Goal: Information Seeking & Learning: Learn about a topic

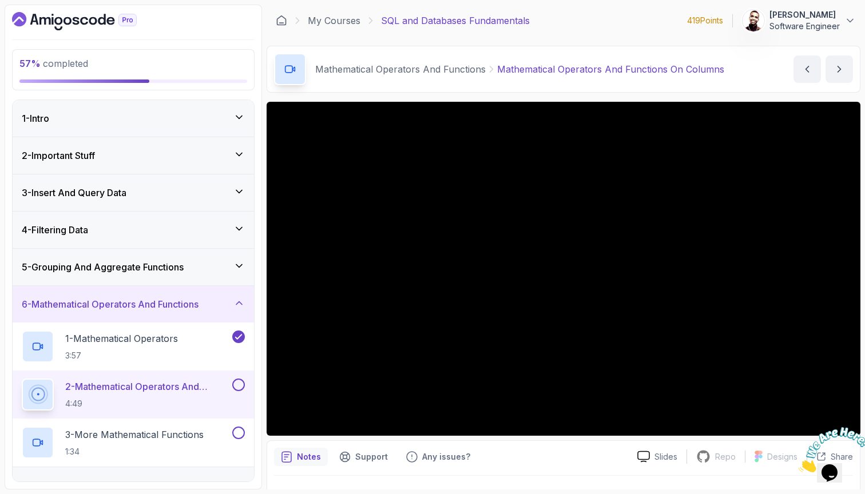
scroll to position [122, 0]
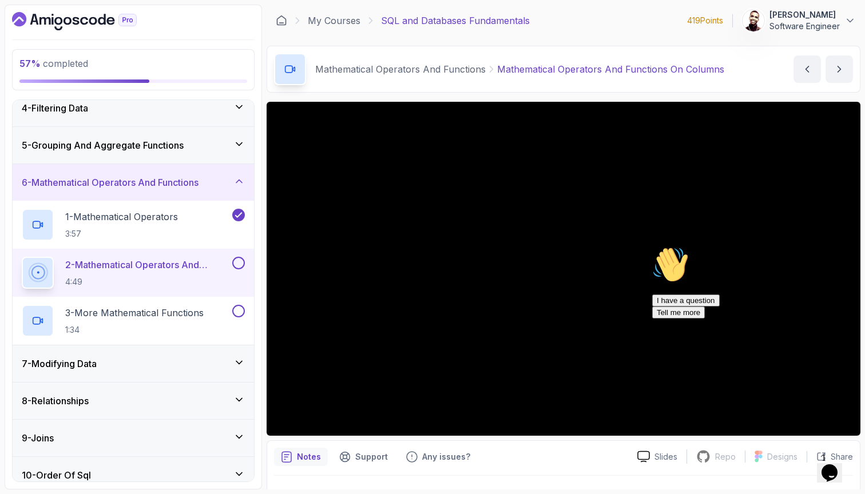
click at [840, 247] on div "Chat attention grabber" at bounding box center [755, 247] width 206 height 0
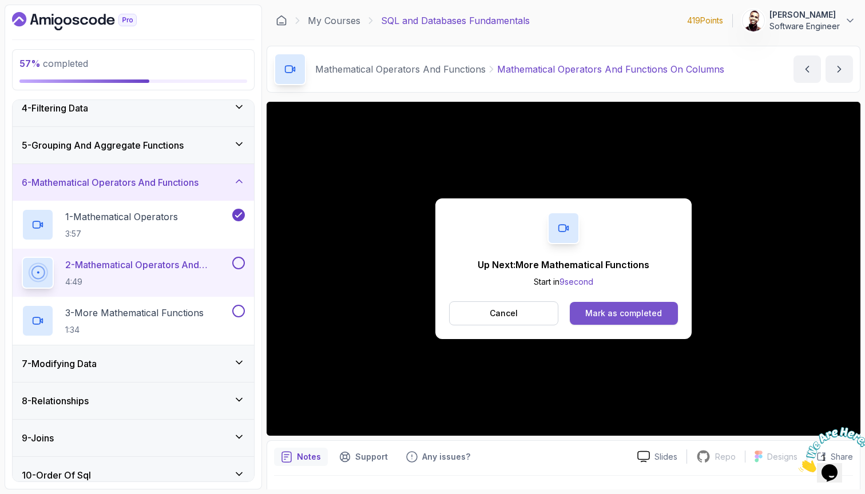
click at [593, 304] on button "Mark as completed" at bounding box center [624, 313] width 108 height 23
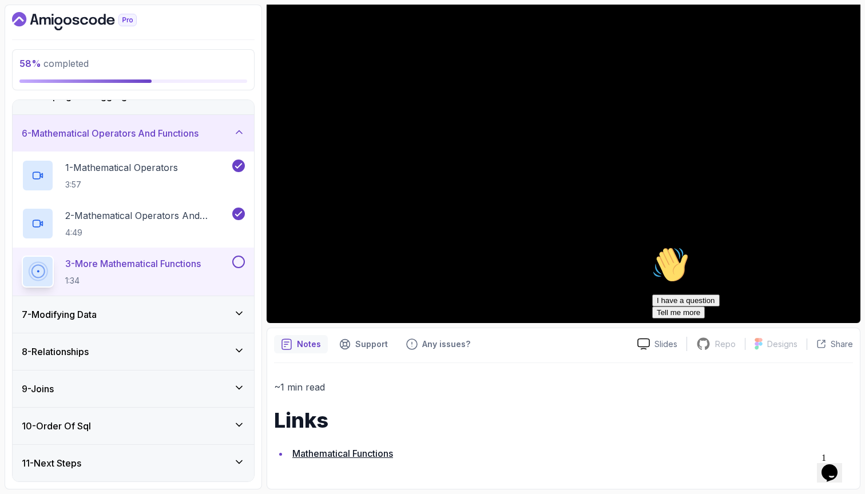
scroll to position [112, 0]
click at [598, 415] on h1 "Links" at bounding box center [563, 421] width 579 height 23
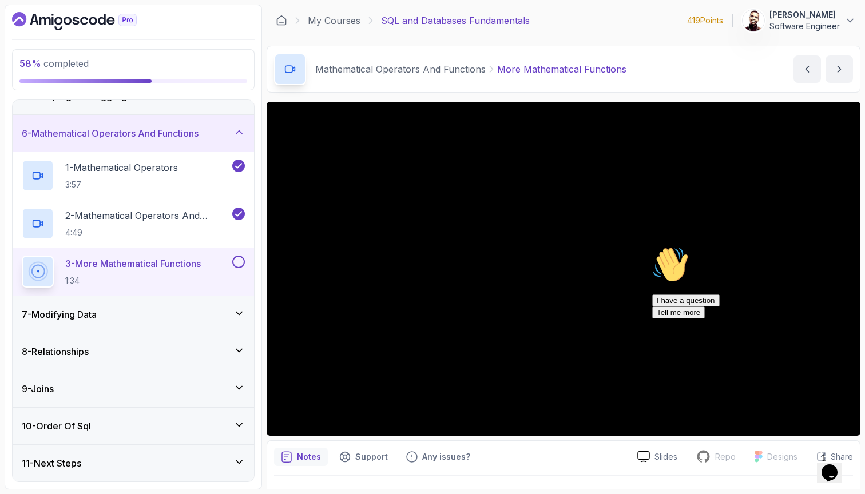
scroll to position [0, 0]
click at [835, 73] on icon "next content" at bounding box center [839, 69] width 11 height 11
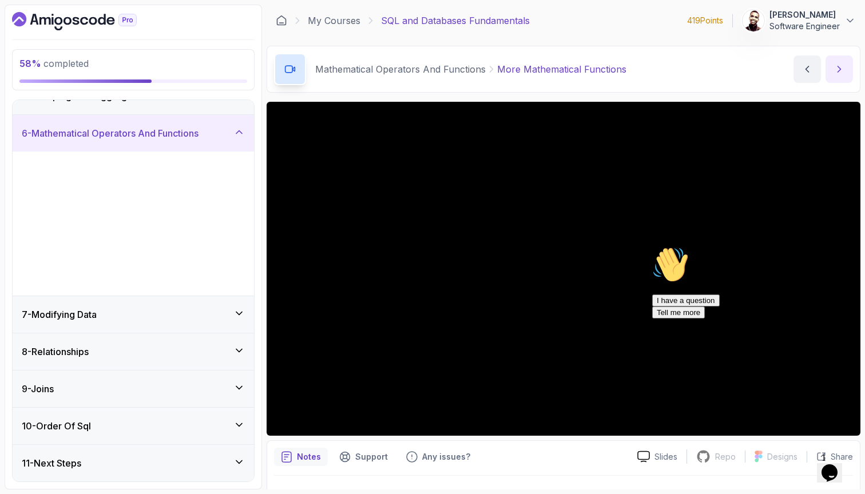
scroll to position [27, 0]
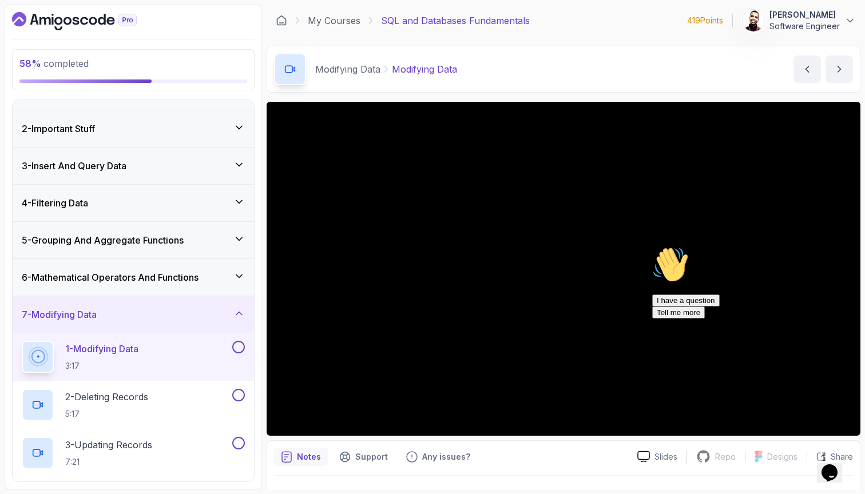
click at [194, 246] on div "5 - Grouping And Aggregate Functions" at bounding box center [133, 240] width 223 height 14
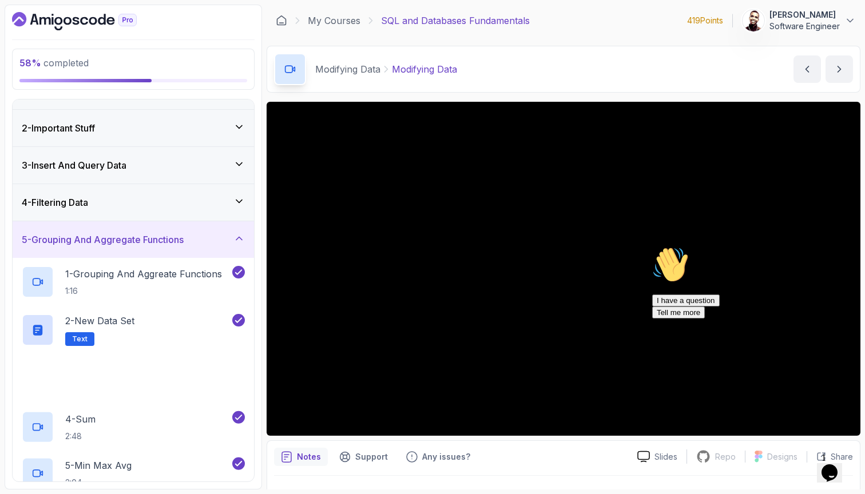
click at [194, 246] on div "5 - Grouping And Aggregate Functions" at bounding box center [133, 240] width 223 height 14
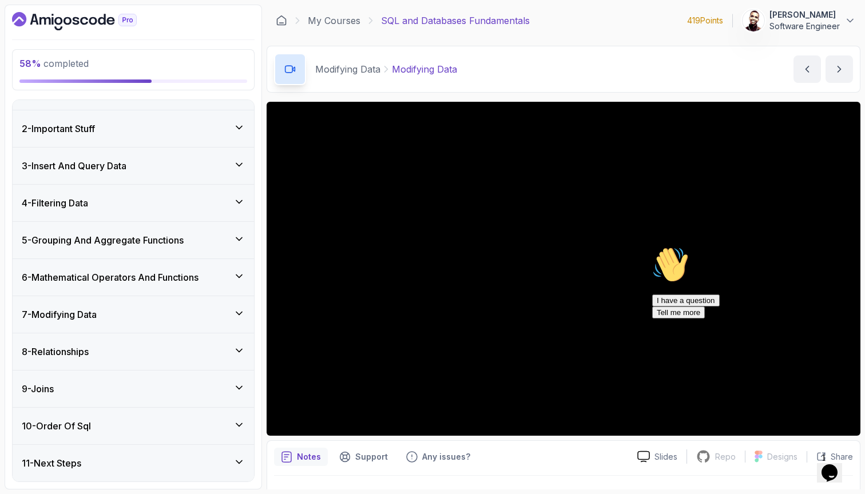
click at [182, 272] on h3 "6 - Mathematical Operators And Functions" at bounding box center [110, 278] width 177 height 14
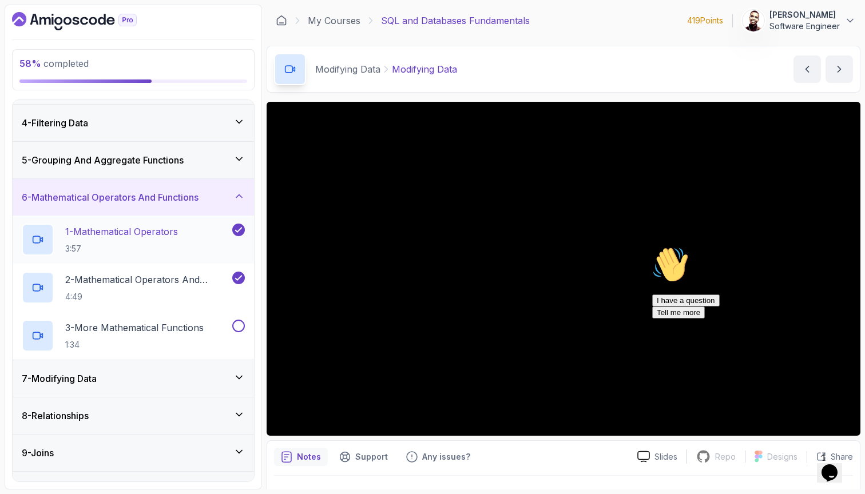
scroll to position [120, 0]
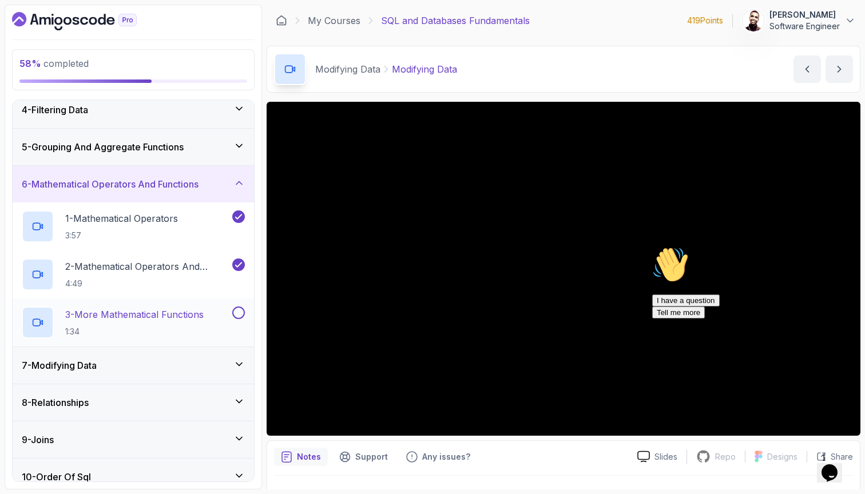
click at [235, 312] on button at bounding box center [238, 313] width 13 height 13
click at [209, 185] on div "6 - Mathematical Operators And Functions" at bounding box center [133, 184] width 223 height 14
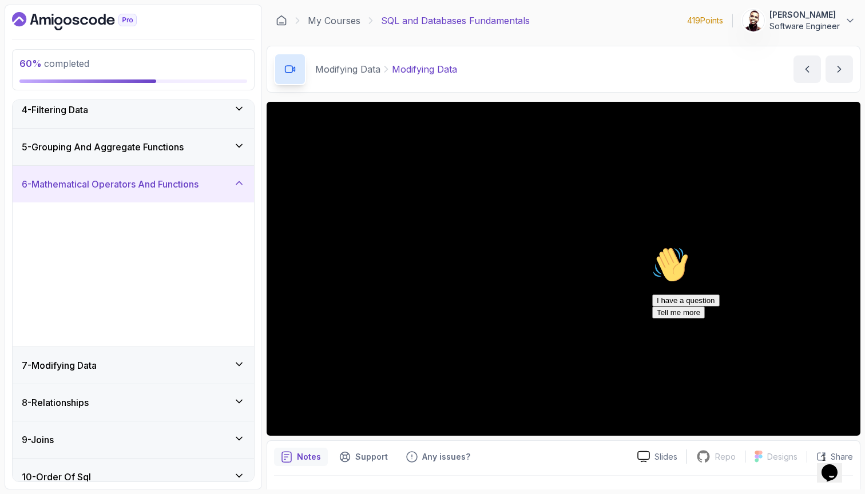
scroll to position [27, 0]
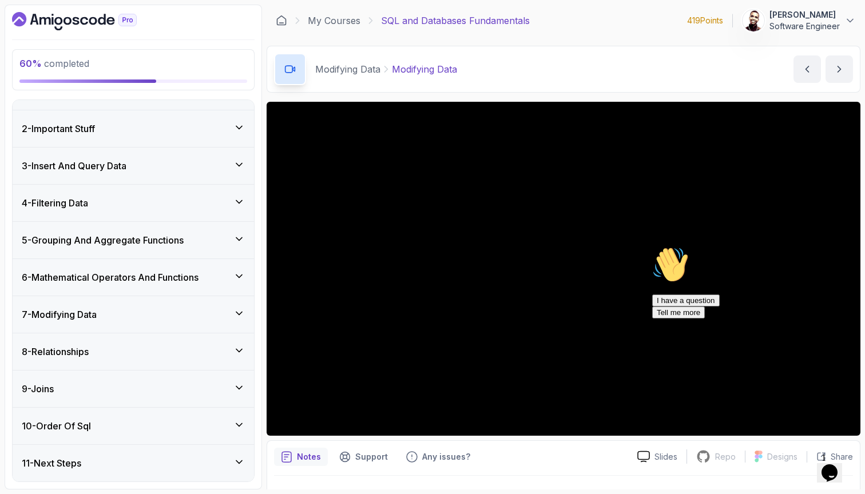
click at [172, 299] on div "7 - Modifying Data" at bounding box center [133, 314] width 241 height 37
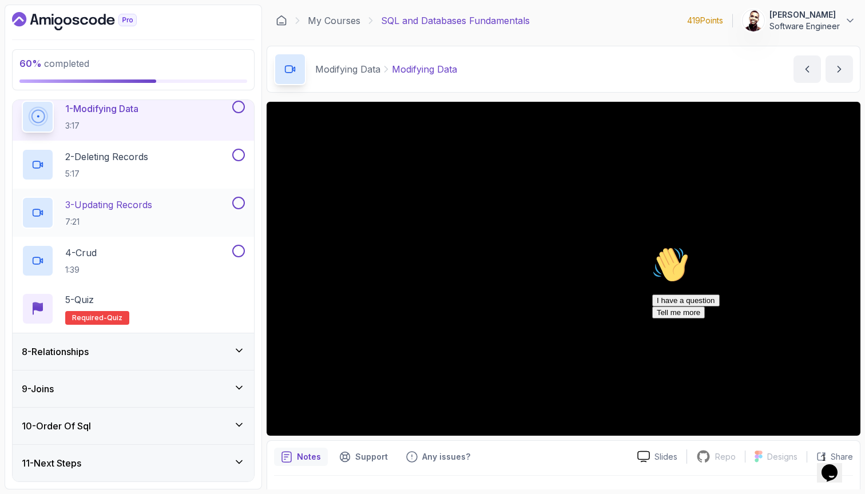
scroll to position [267, 0]
click at [150, 367] on div "8 - Relationships" at bounding box center [133, 352] width 241 height 37
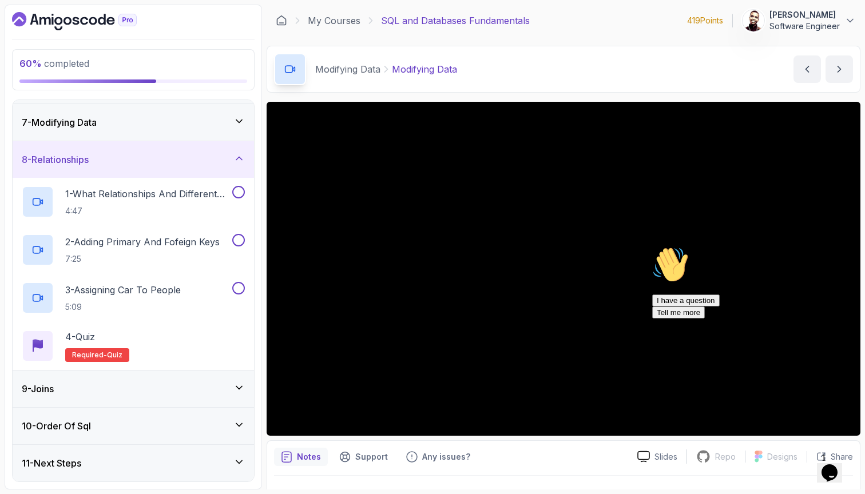
scroll to position [219, 0]
click at [210, 166] on div "8 - Relationships" at bounding box center [133, 160] width 223 height 14
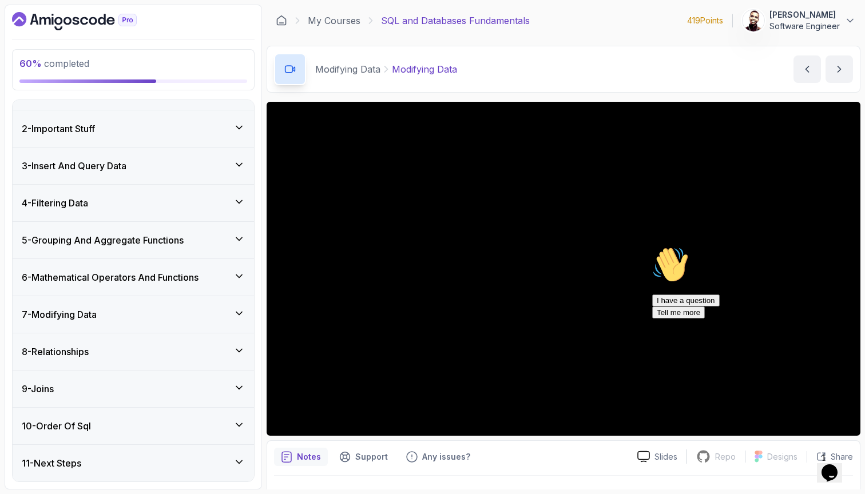
scroll to position [0, 0]
click at [131, 383] on div "9 - Joins" at bounding box center [133, 389] width 223 height 14
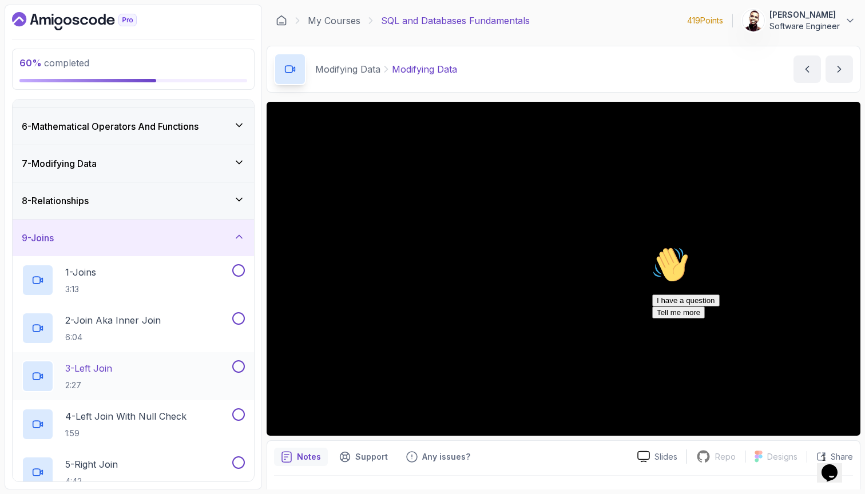
scroll to position [170, 0]
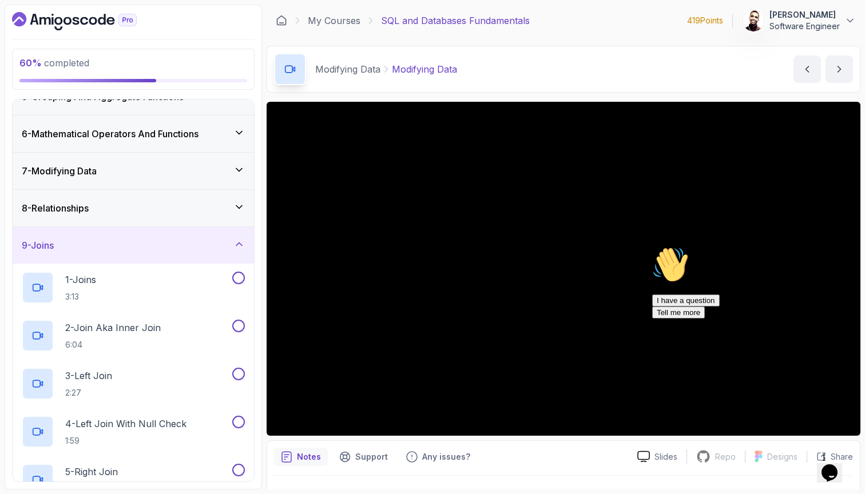
click at [186, 242] on div "9 - Joins" at bounding box center [133, 246] width 223 height 14
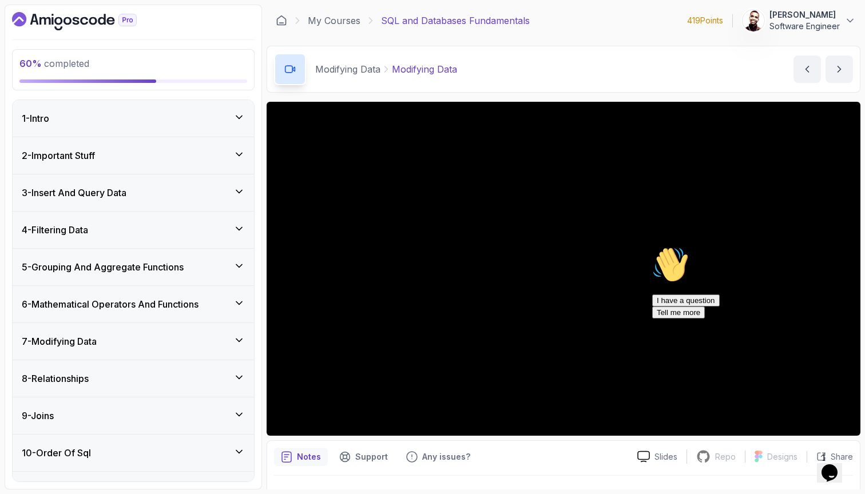
scroll to position [0, 0]
click at [150, 281] on div "5 - Grouping And Aggregate Functions" at bounding box center [133, 267] width 241 height 37
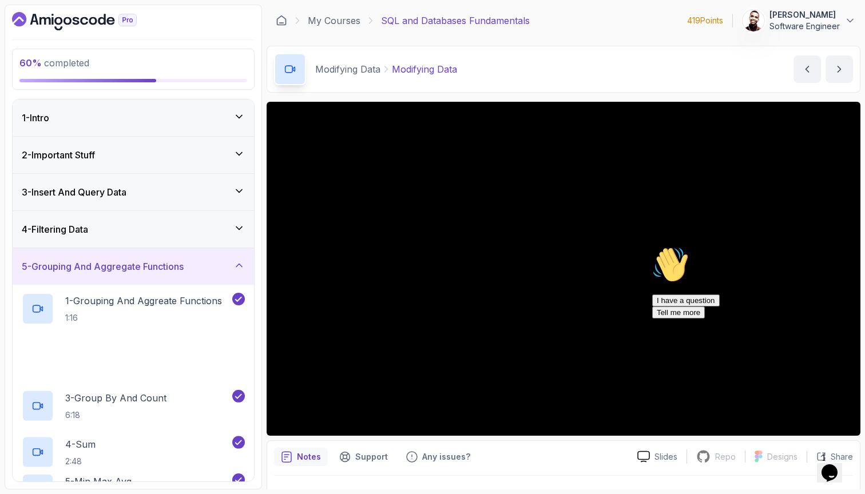
click at [150, 281] on div "5 - Grouping And Aggregate Functions" at bounding box center [133, 266] width 241 height 37
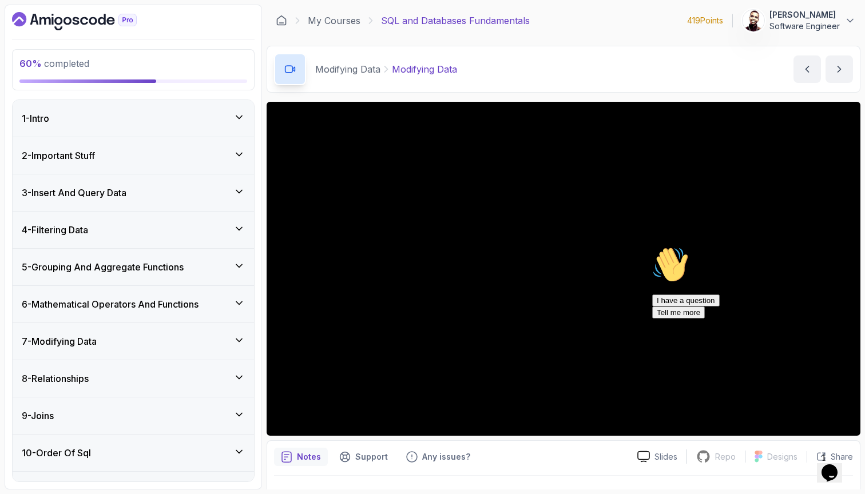
click at [132, 315] on div "6 - Mathematical Operators And Functions" at bounding box center [133, 304] width 241 height 37
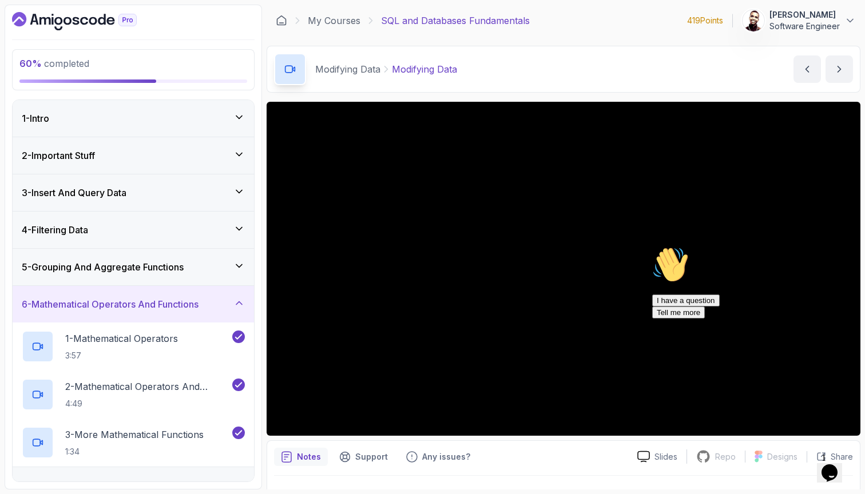
click at [132, 315] on div "6 - Mathematical Operators And Functions" at bounding box center [133, 304] width 241 height 37
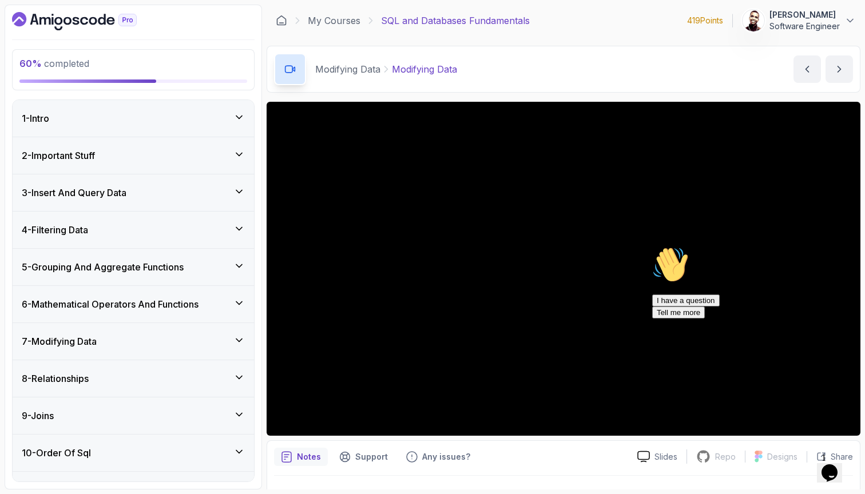
click at [112, 344] on div "7 - Modifying Data" at bounding box center [133, 342] width 223 height 14
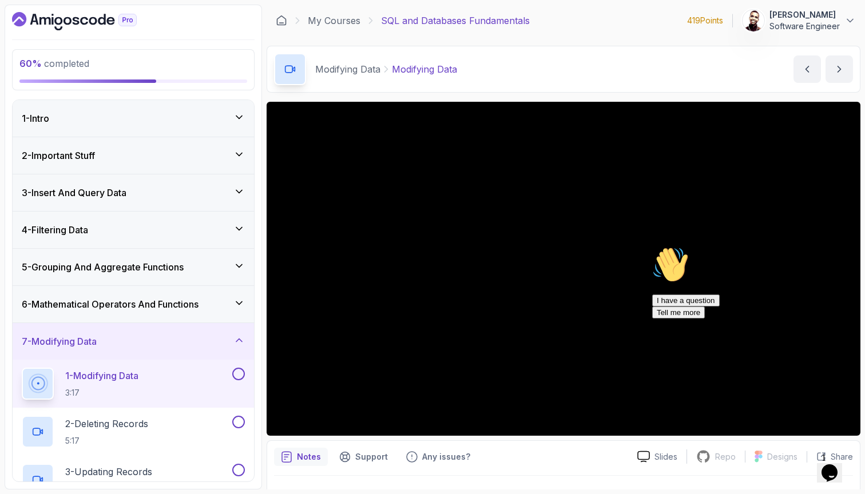
click at [112, 344] on div "7 - Modifying Data" at bounding box center [133, 342] width 223 height 14
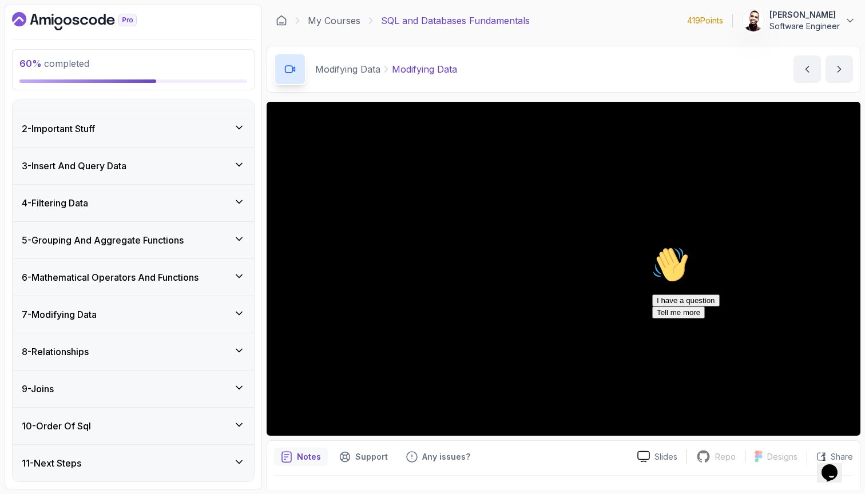
scroll to position [27, 0]
